Goal: Task Accomplishment & Management: Manage account settings

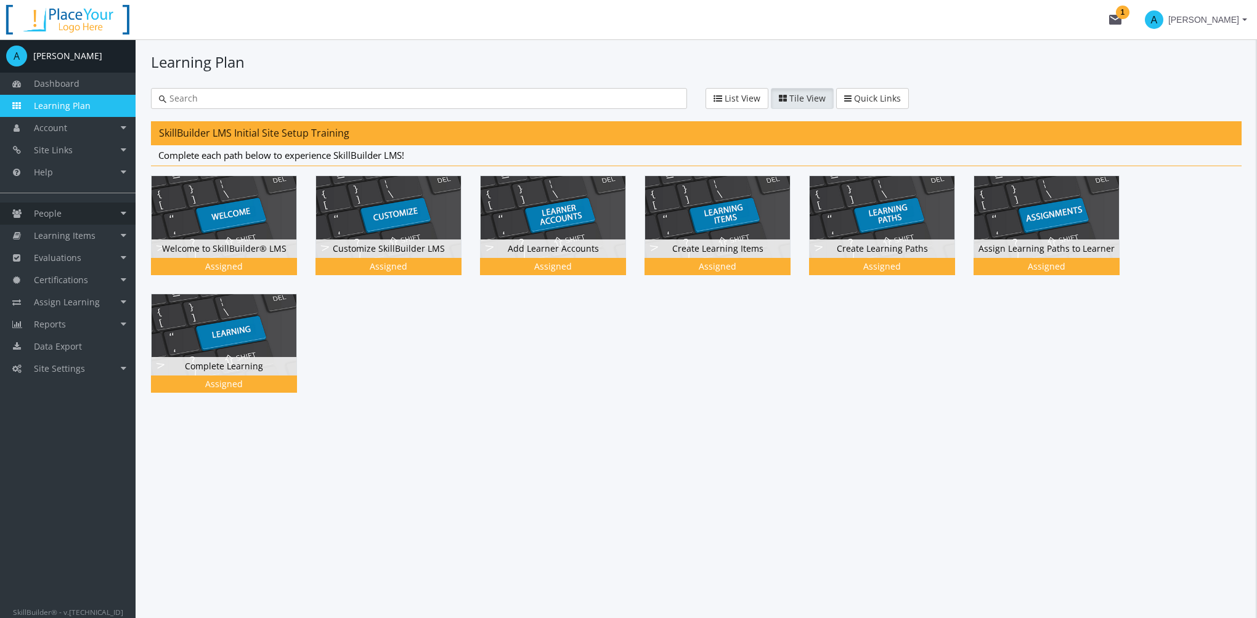
click at [101, 216] on link "People" at bounding box center [68, 214] width 136 height 22
click at [105, 237] on link "Accounts" at bounding box center [76, 236] width 117 height 22
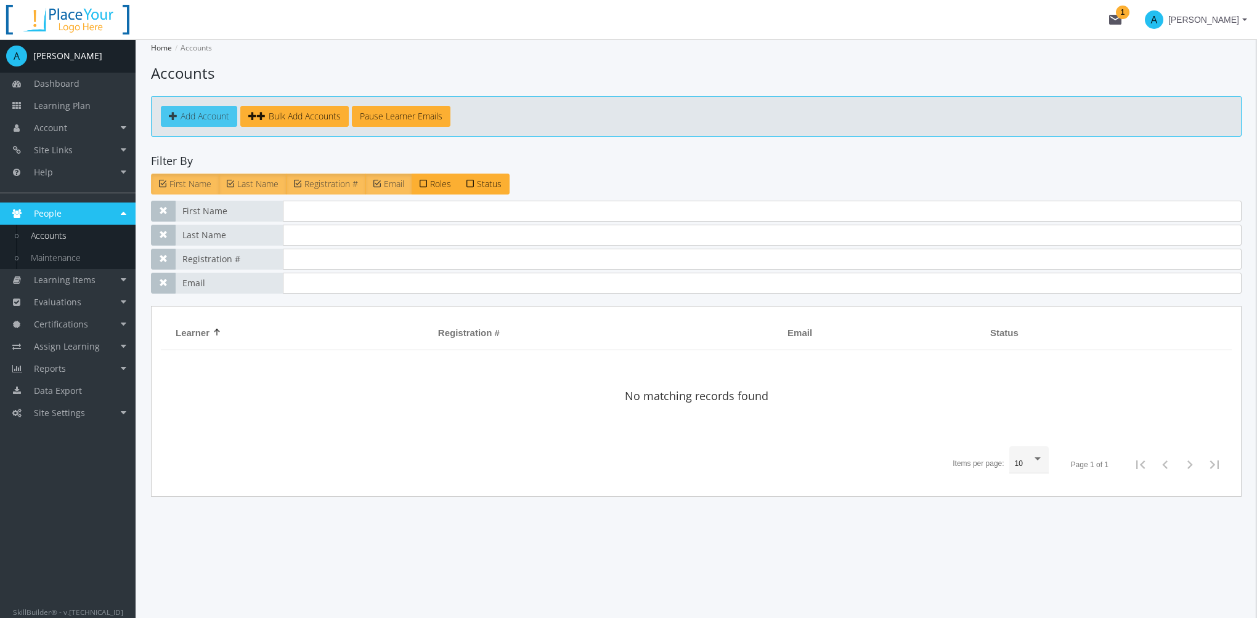
click at [205, 116] on span "Add Account" at bounding box center [204, 116] width 49 height 12
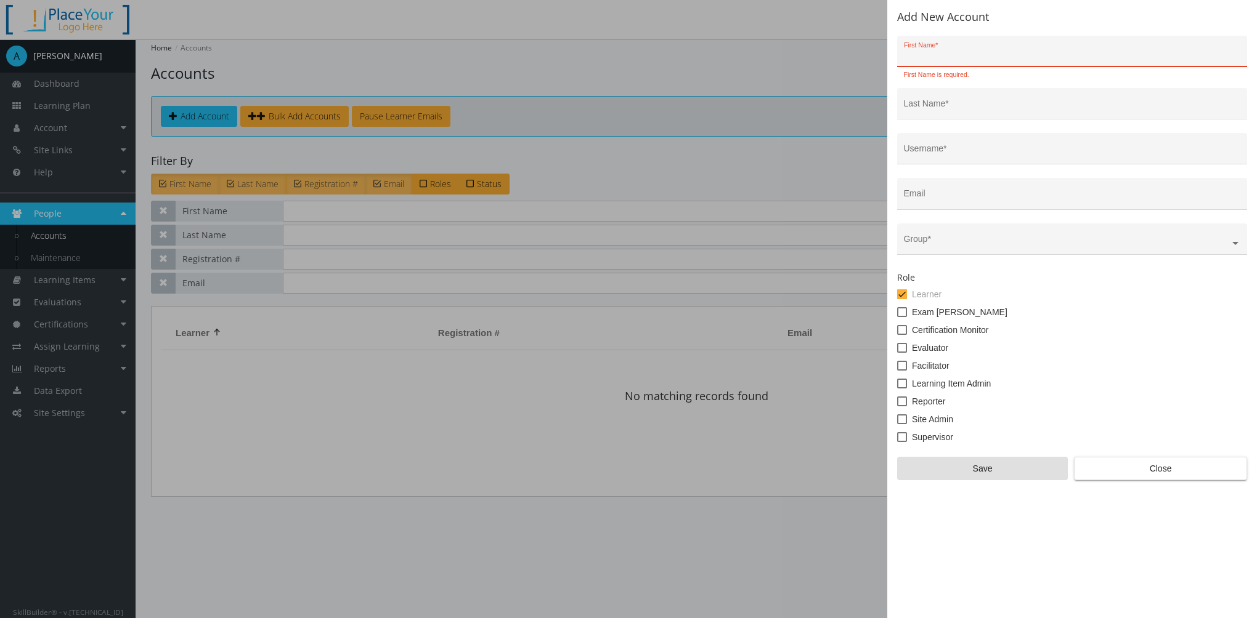
click at [949, 47] on div "First Name *" at bounding box center [1072, 54] width 337 height 25
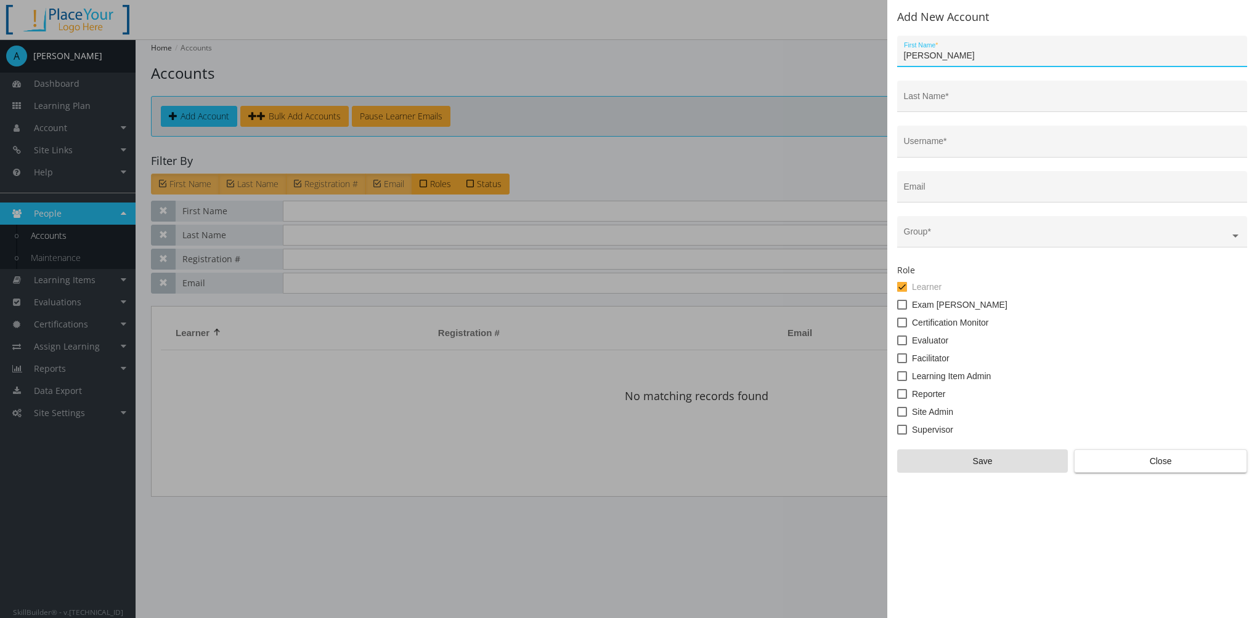
type input "[PERSON_NAME]"
type input "L"
type input "[PERSON_NAME]"
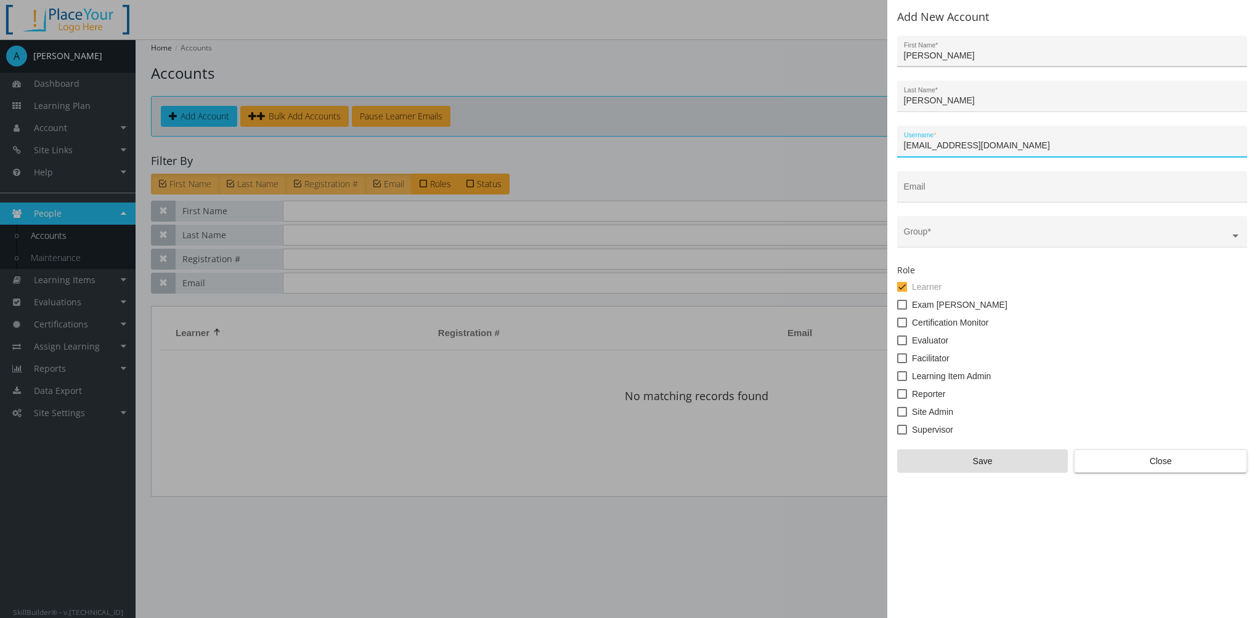
type input "[EMAIL_ADDRESS][DOMAIN_NAME]"
click at [958, 235] on input "text" at bounding box center [1072, 237] width 337 height 10
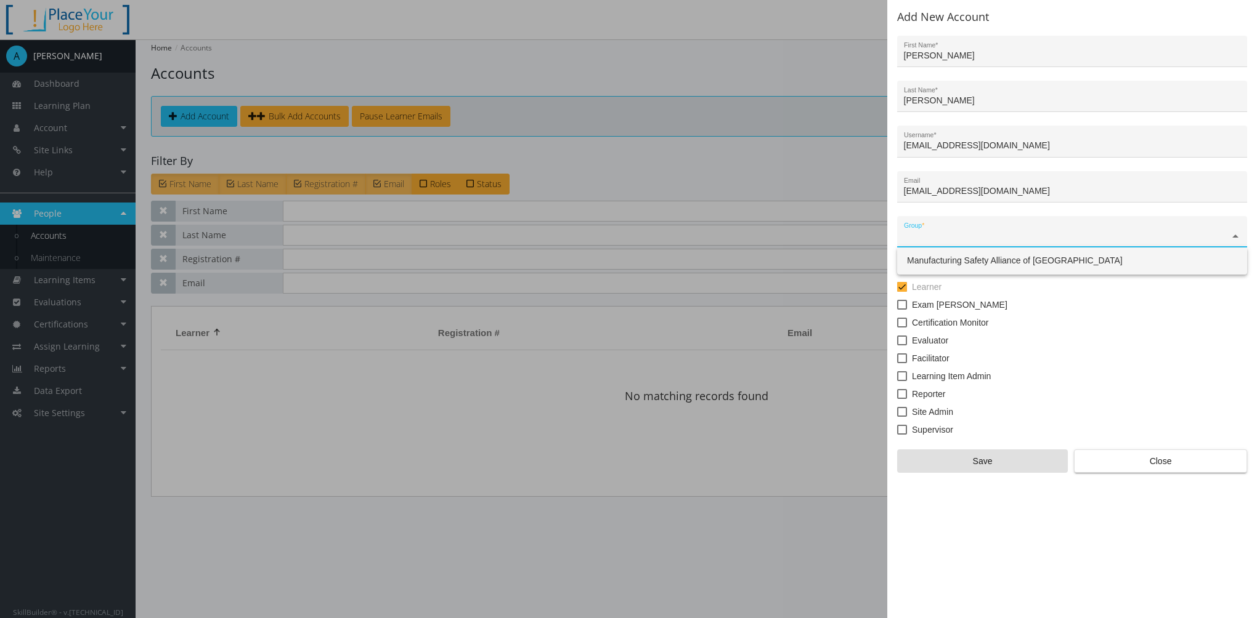
click at [941, 267] on div "Manufacturing Safety Alliance of [GEOGRAPHIC_DATA]" at bounding box center [1072, 261] width 350 height 27
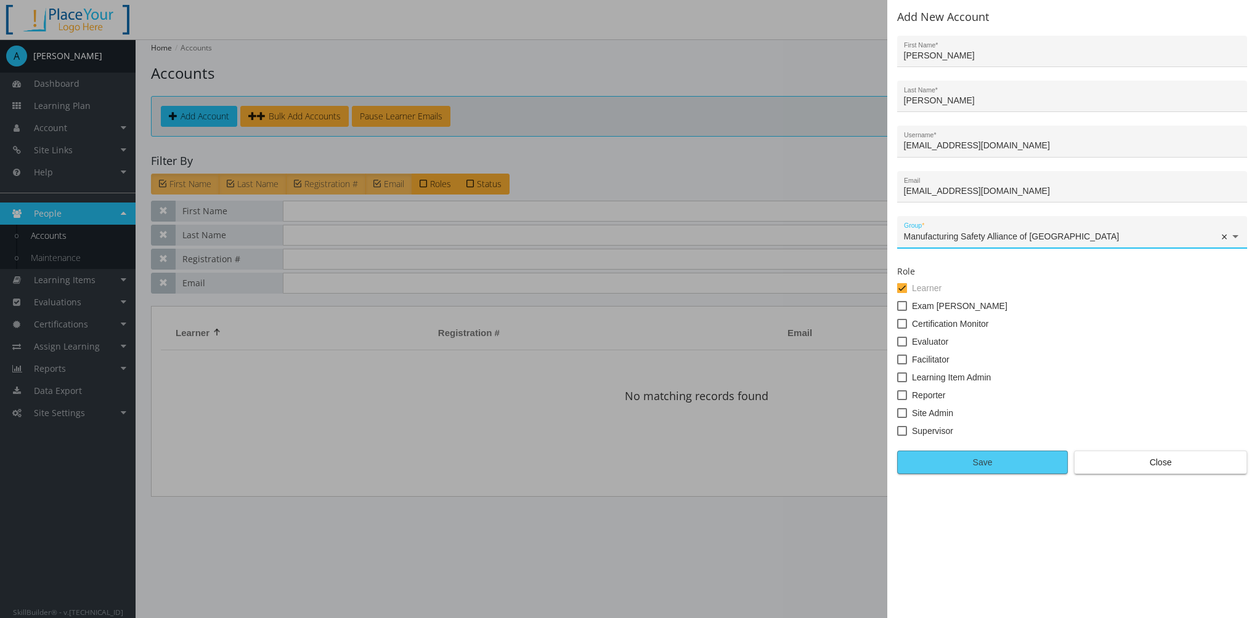
click at [968, 458] on span "Save" at bounding box center [982, 463] width 150 height 22
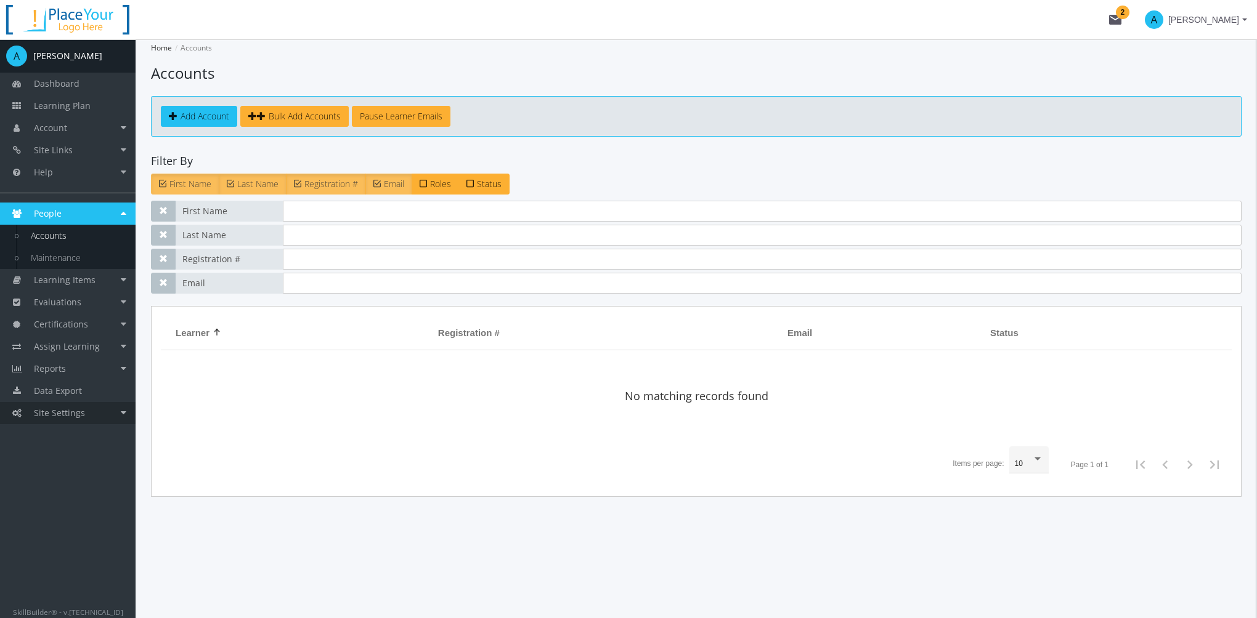
click at [95, 418] on link "Site Settings" at bounding box center [68, 413] width 136 height 22
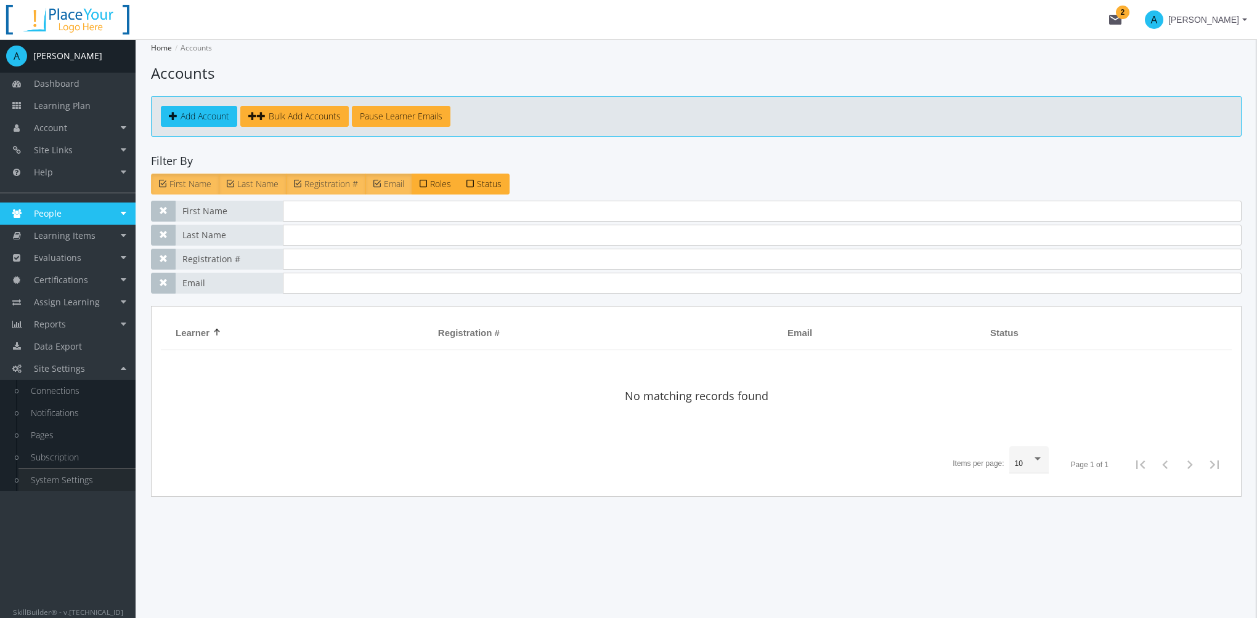
click at [96, 479] on link "System Settings" at bounding box center [76, 480] width 117 height 22
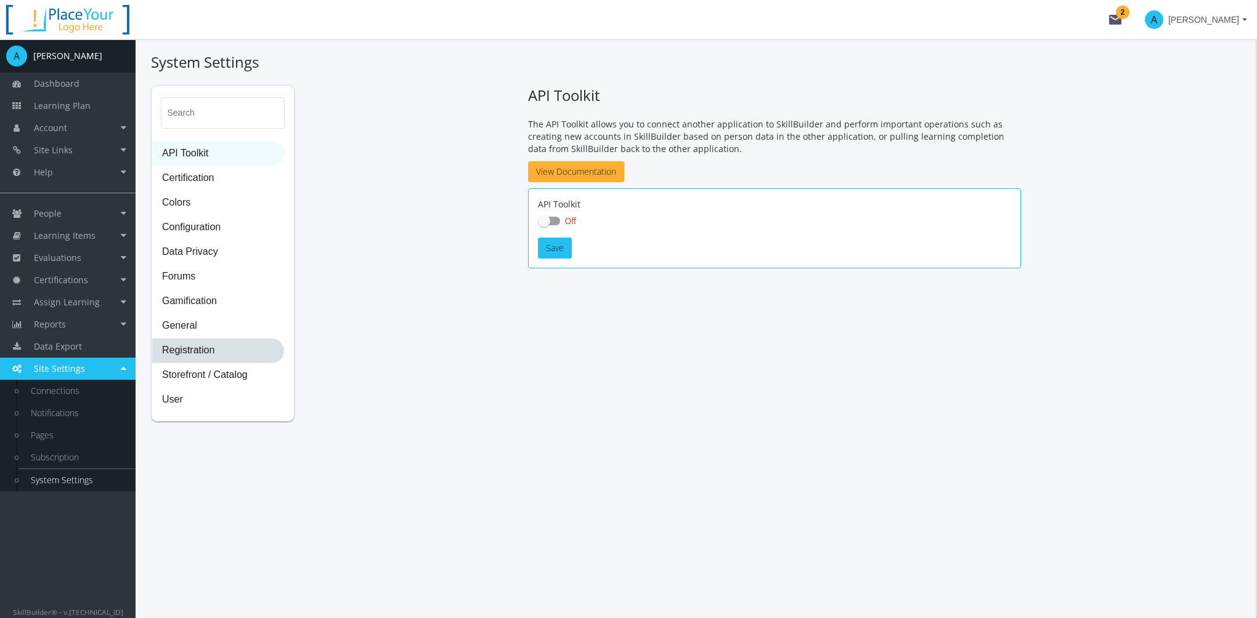
click at [195, 352] on span "Registration" at bounding box center [218, 351] width 132 height 25
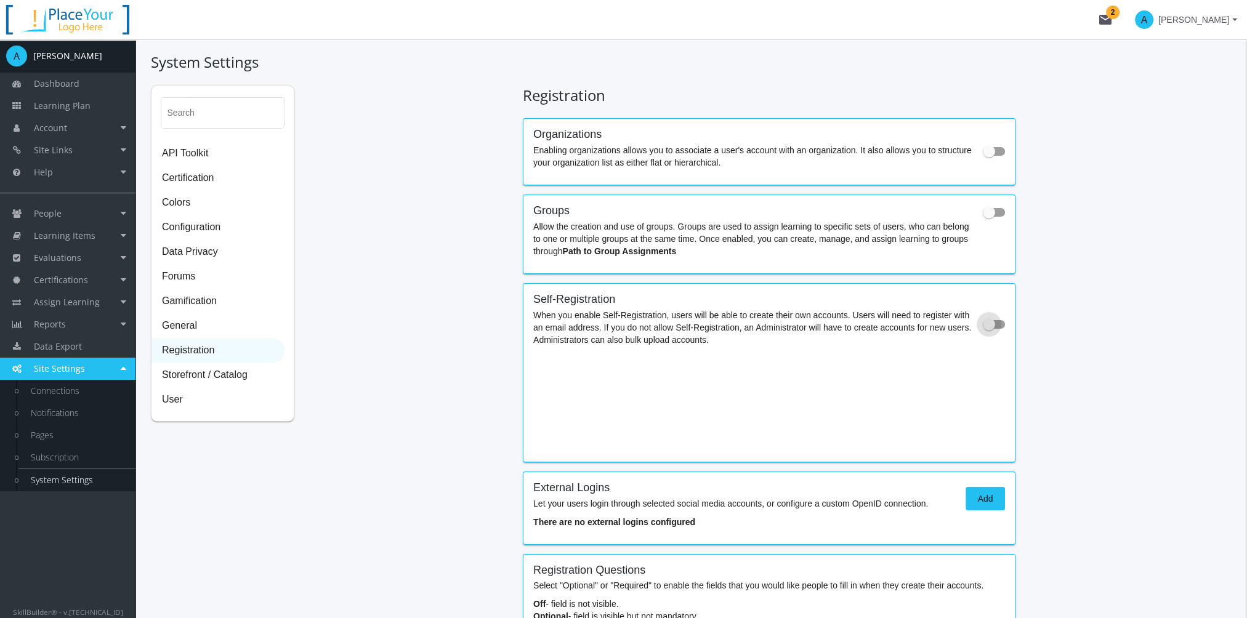
click at [987, 326] on span at bounding box center [989, 324] width 12 height 12
click at [984, 328] on input "checkbox" at bounding box center [983, 328] width 1 height 1
checkbox input "true"
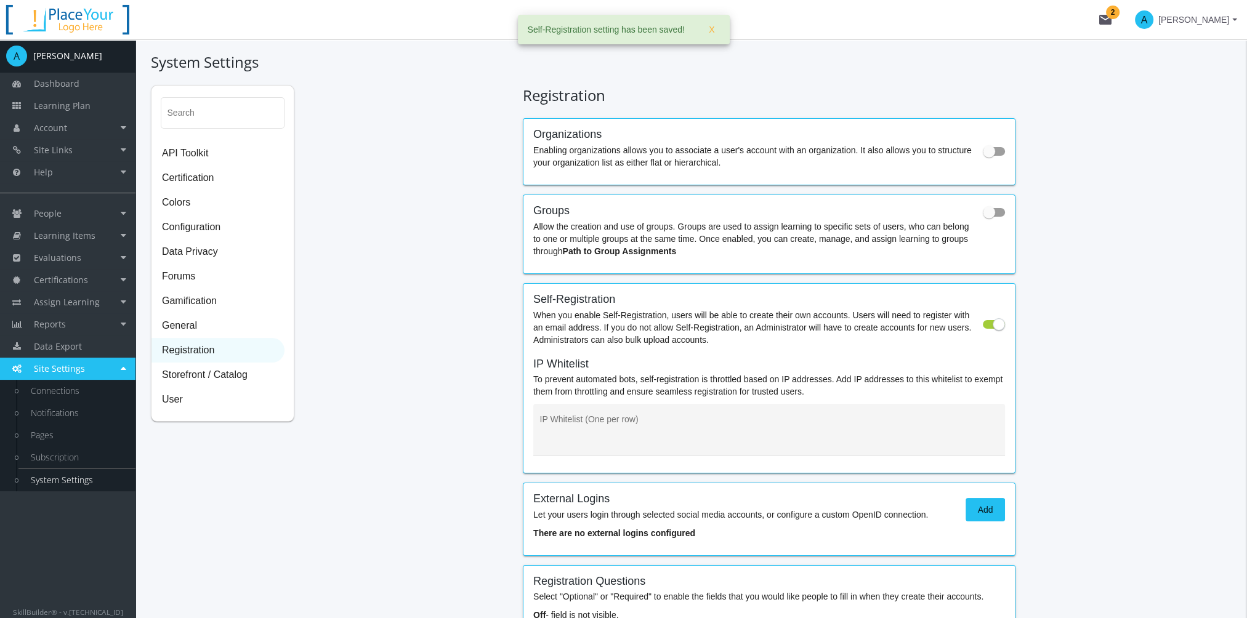
click at [1229, 22] on span "[PERSON_NAME]" at bounding box center [1194, 20] width 71 height 22
click at [1183, 103] on link "Sign Out" at bounding box center [1186, 110] width 111 height 14
